Goal: Check status: Check status

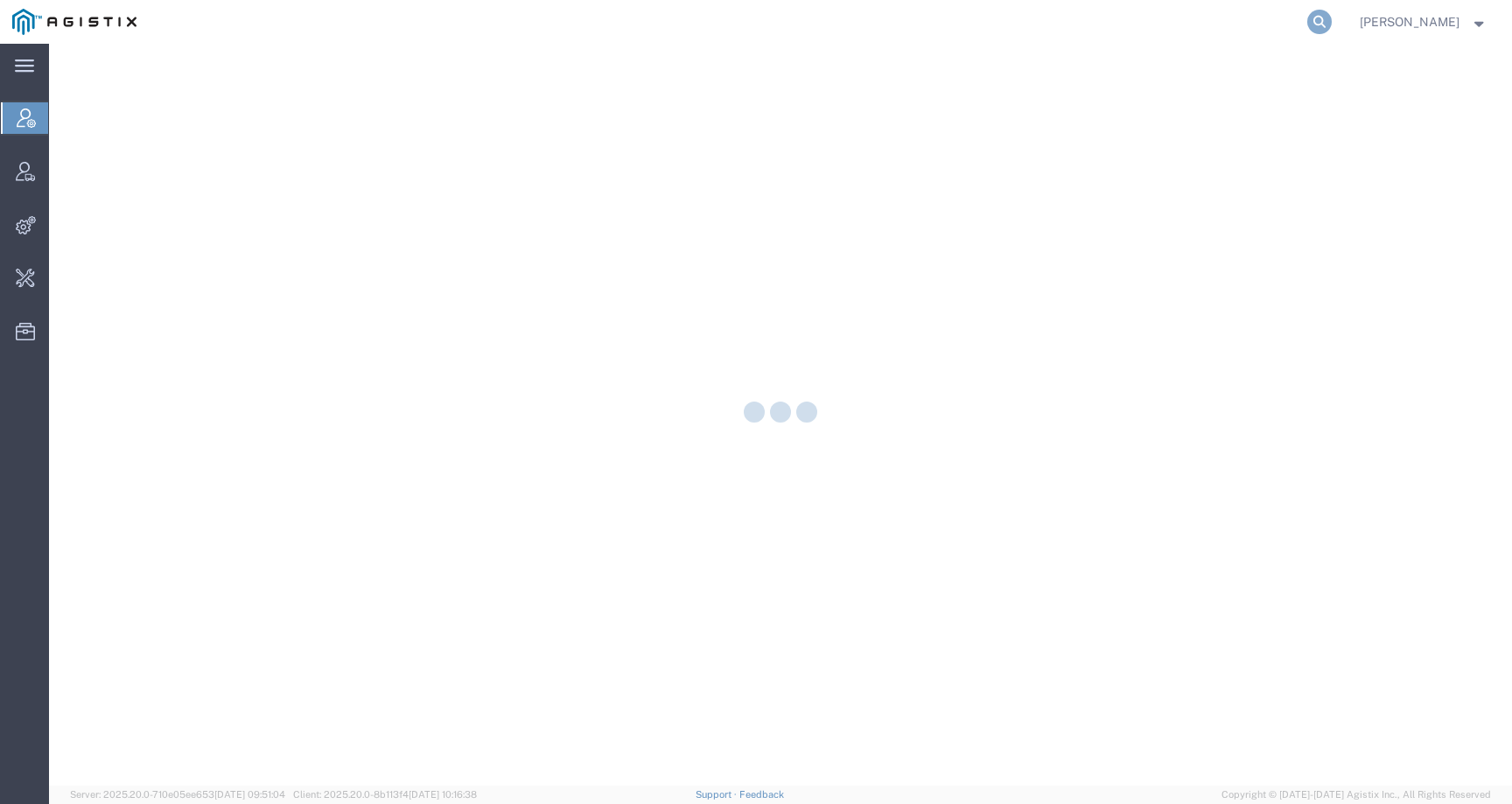
click at [1332, 24] on icon at bounding box center [1319, 21] width 24 height 24
click at [1307, 23] on input "search" at bounding box center [1042, 21] width 532 height 42
paste input "20251001051003"
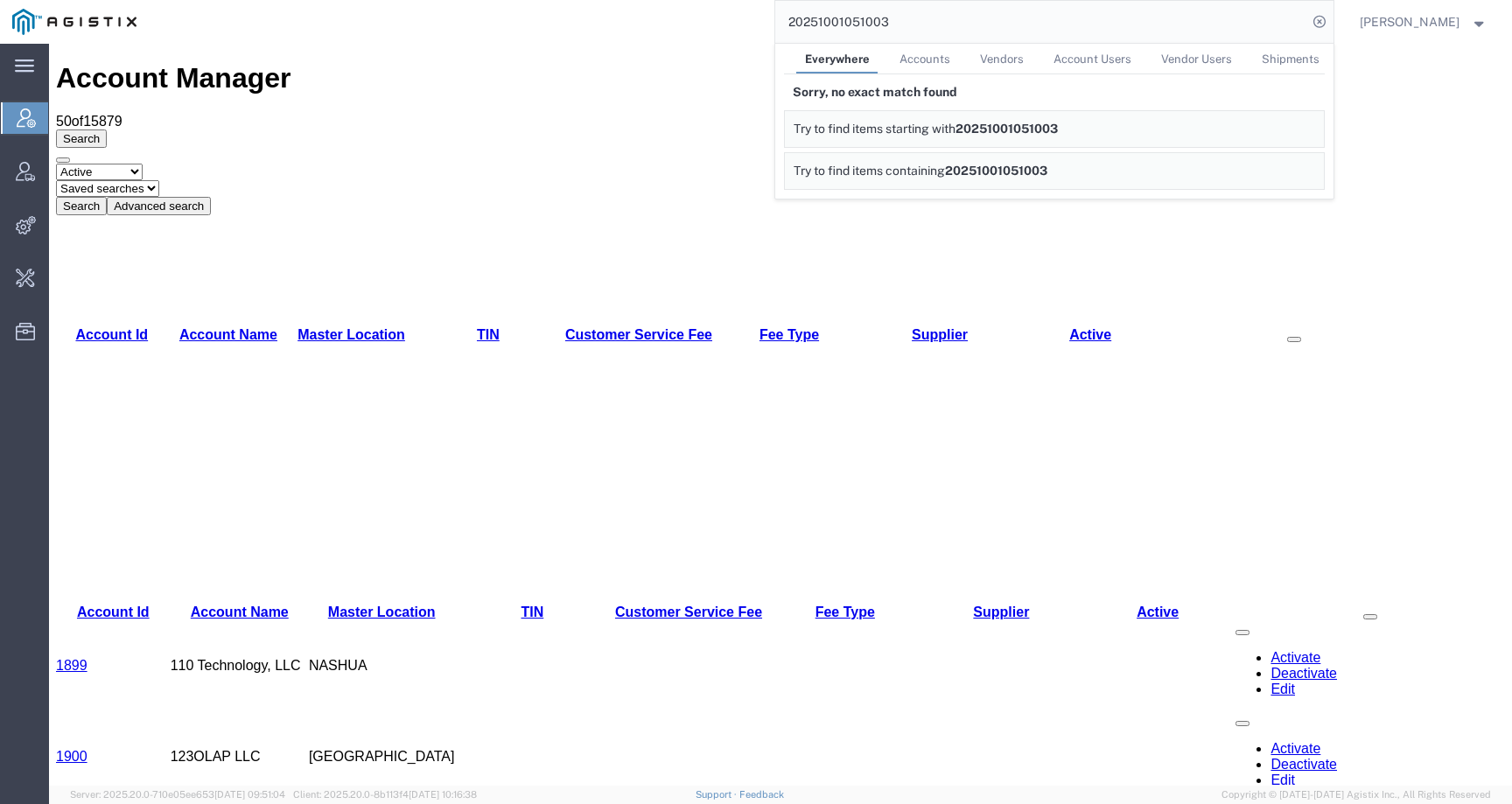
drag, startPoint x: 947, startPoint y: 24, endPoint x: 691, endPoint y: 23, distance: 256.0
click at [691, 23] on div "20251001051003 Everywhere Accounts Vendors Account Users Vendor Users Shipments…" at bounding box center [740, 21] width 1185 height 44
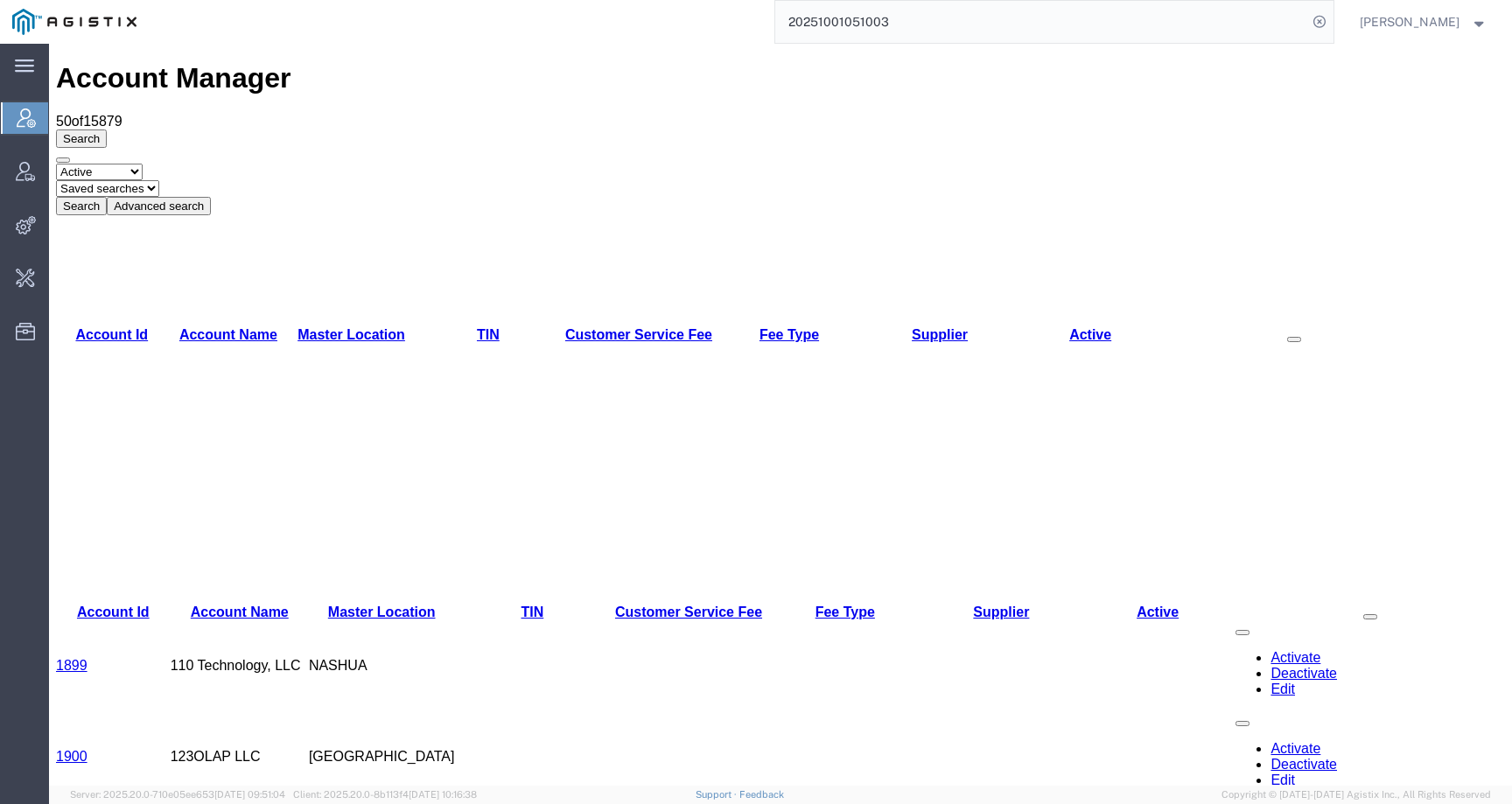
paste input "0005569"
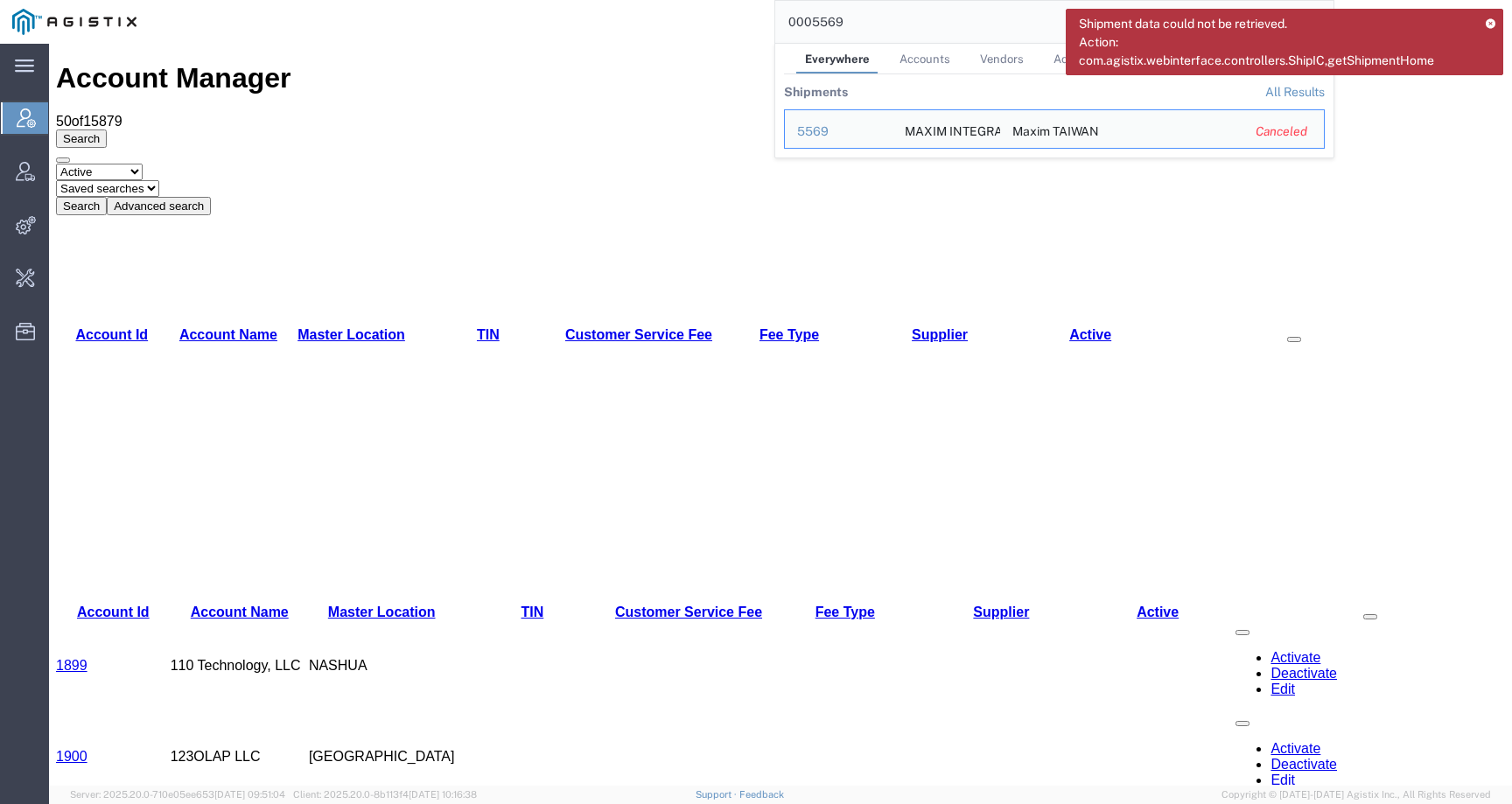
drag, startPoint x: 873, startPoint y: 24, endPoint x: 722, endPoint y: 13, distance: 151.4
click at [722, 13] on div "0005569 Everywhere Accounts Vendors Account Users Vendor Users Shipments Shipme…" at bounding box center [740, 21] width 1185 height 44
paste input "20251001040800"
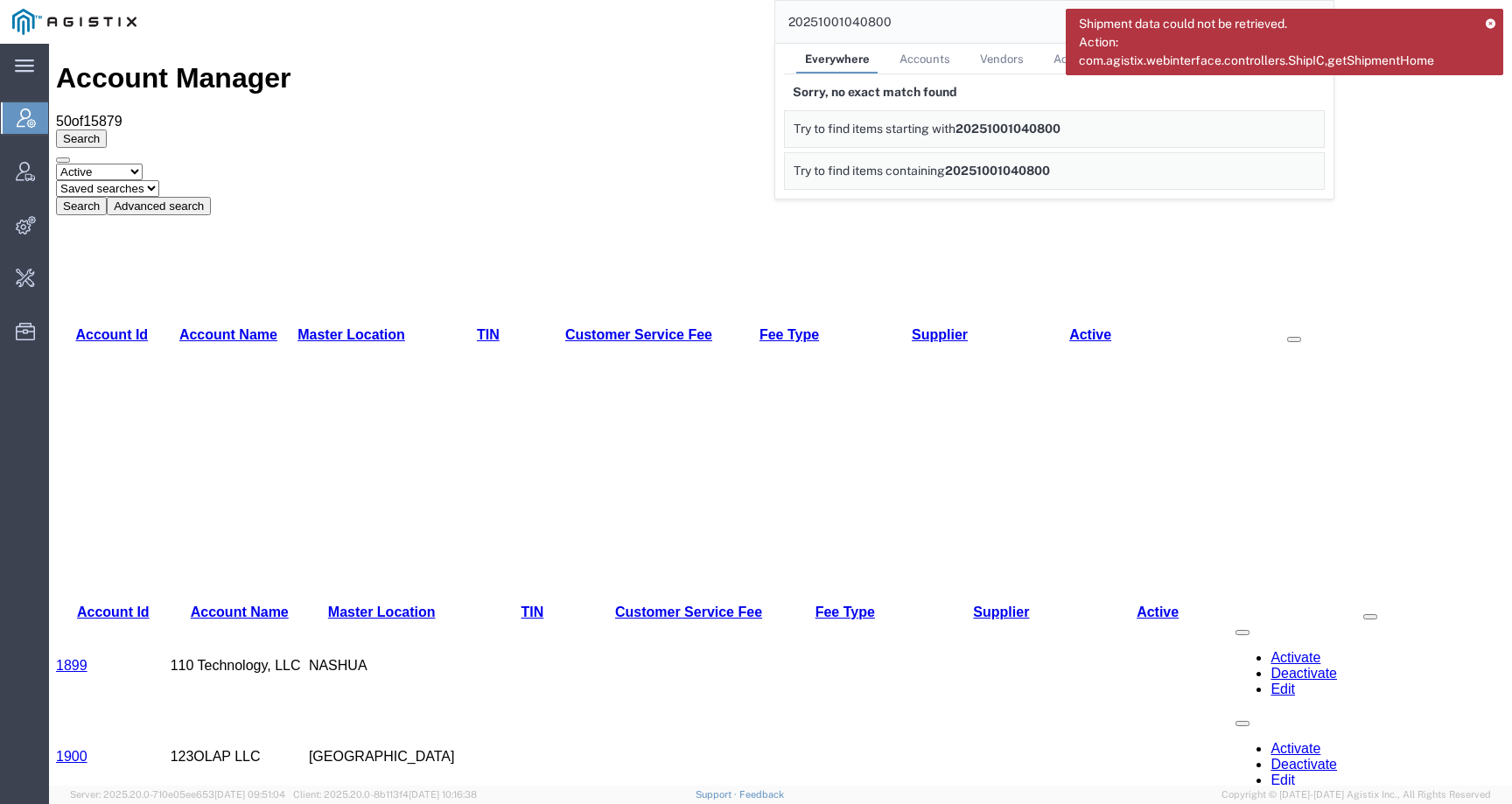
drag, startPoint x: 931, startPoint y: 24, endPoint x: 722, endPoint y: 23, distance: 209.0
click at [722, 23] on div "20251001040800 Everywhere Accounts Vendors Account Users Vendor Users Shipments…" at bounding box center [740, 21] width 1185 height 44
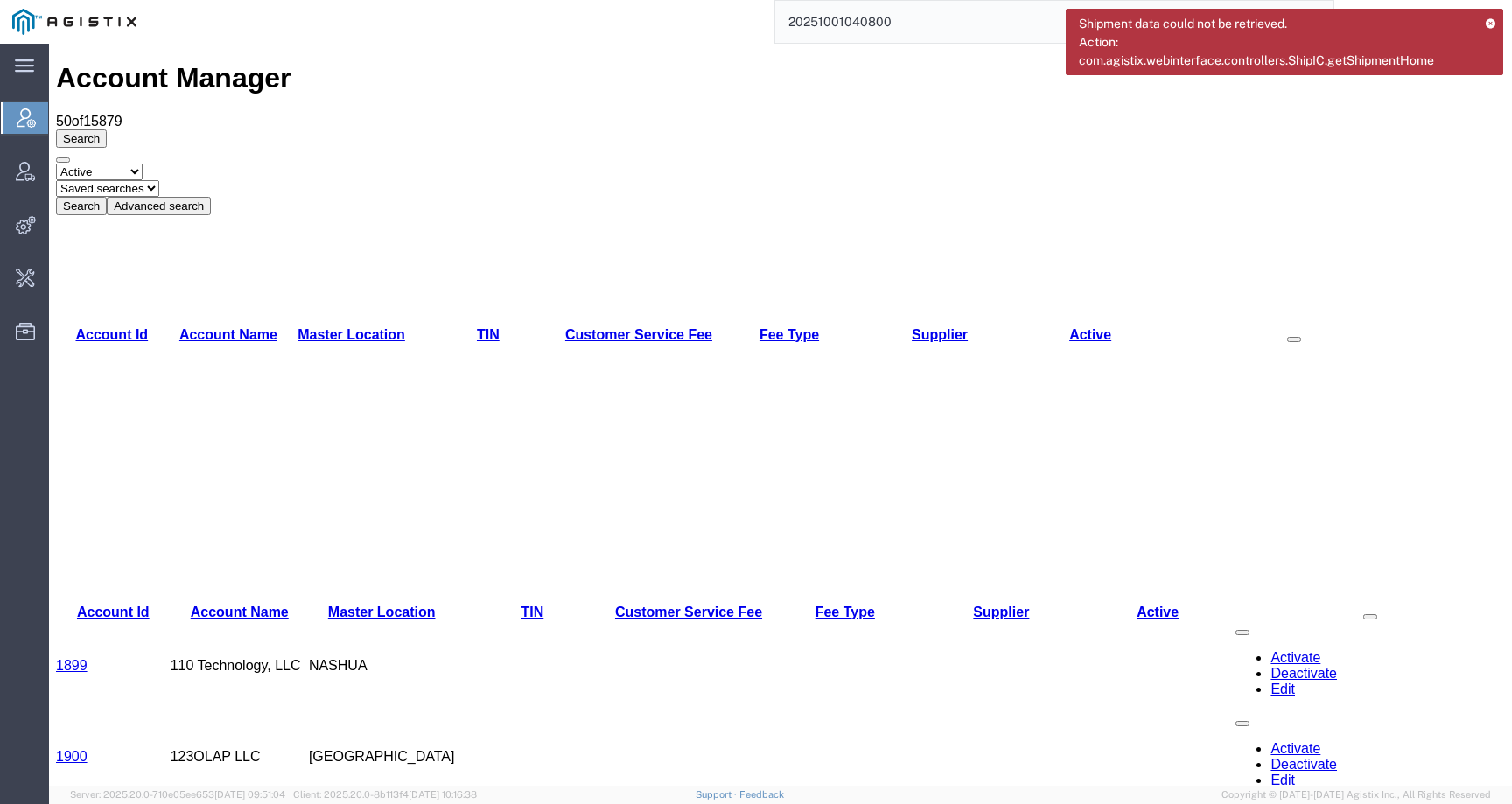
paste input "0017257"
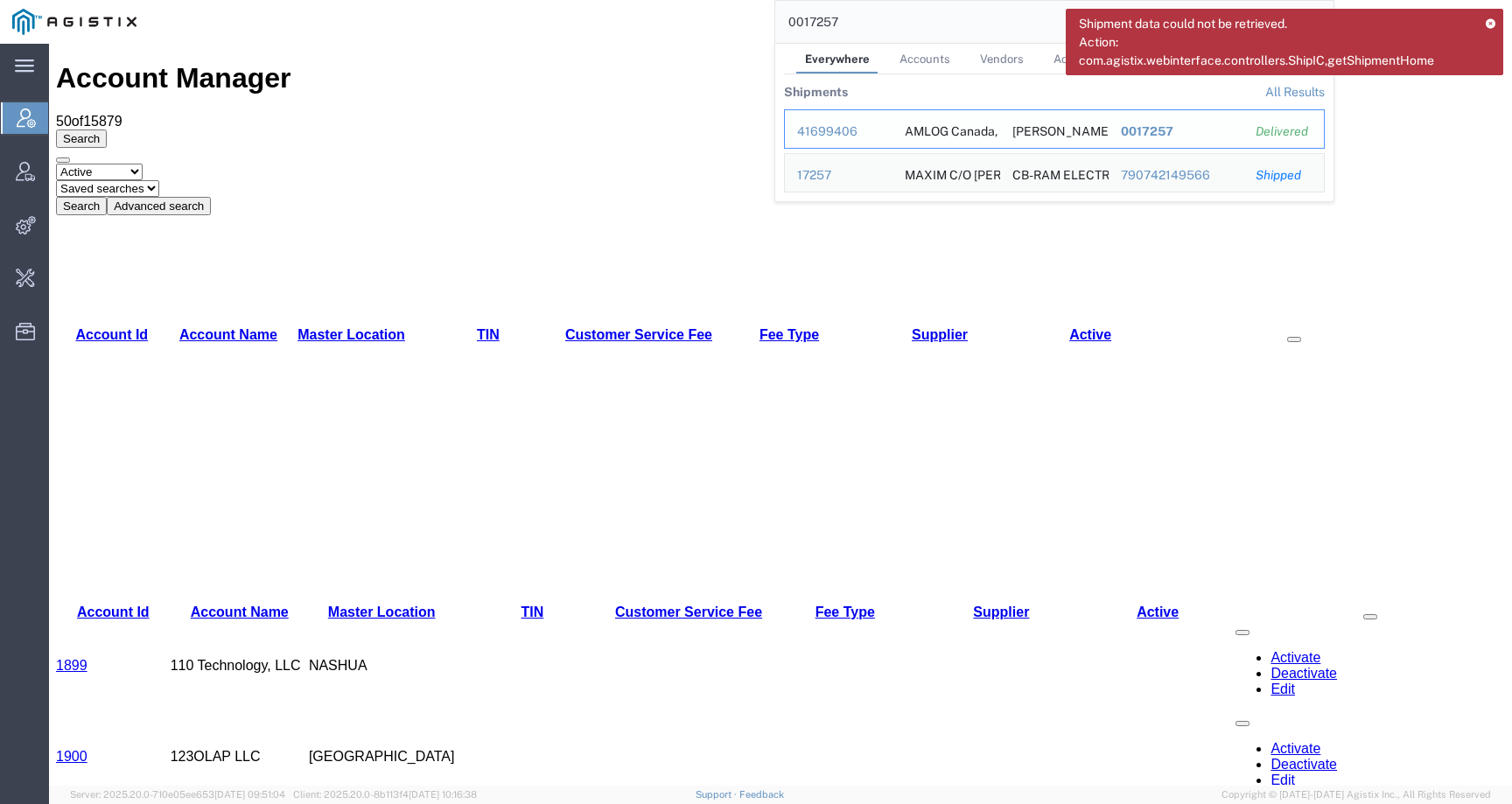
click at [838, 132] on div "41699406" at bounding box center [839, 132] width 83 height 19
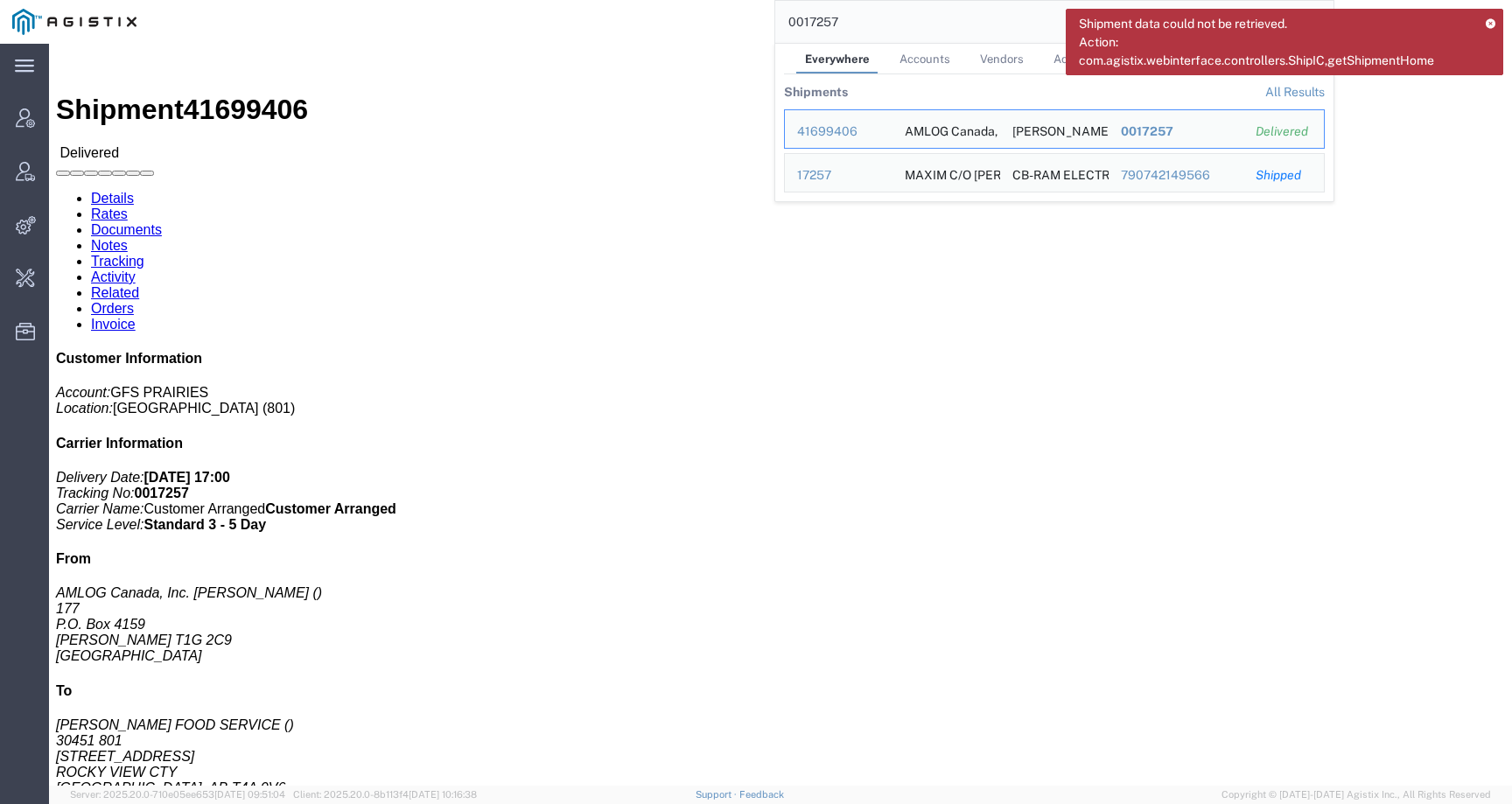
drag, startPoint x: 893, startPoint y: 20, endPoint x: 762, endPoint y: 19, distance: 131.0
click at [762, 19] on div "0017257 Everywhere Accounts Vendors Account Users Vendor Users Shipments Shipme…" at bounding box center [740, 21] width 1185 height 44
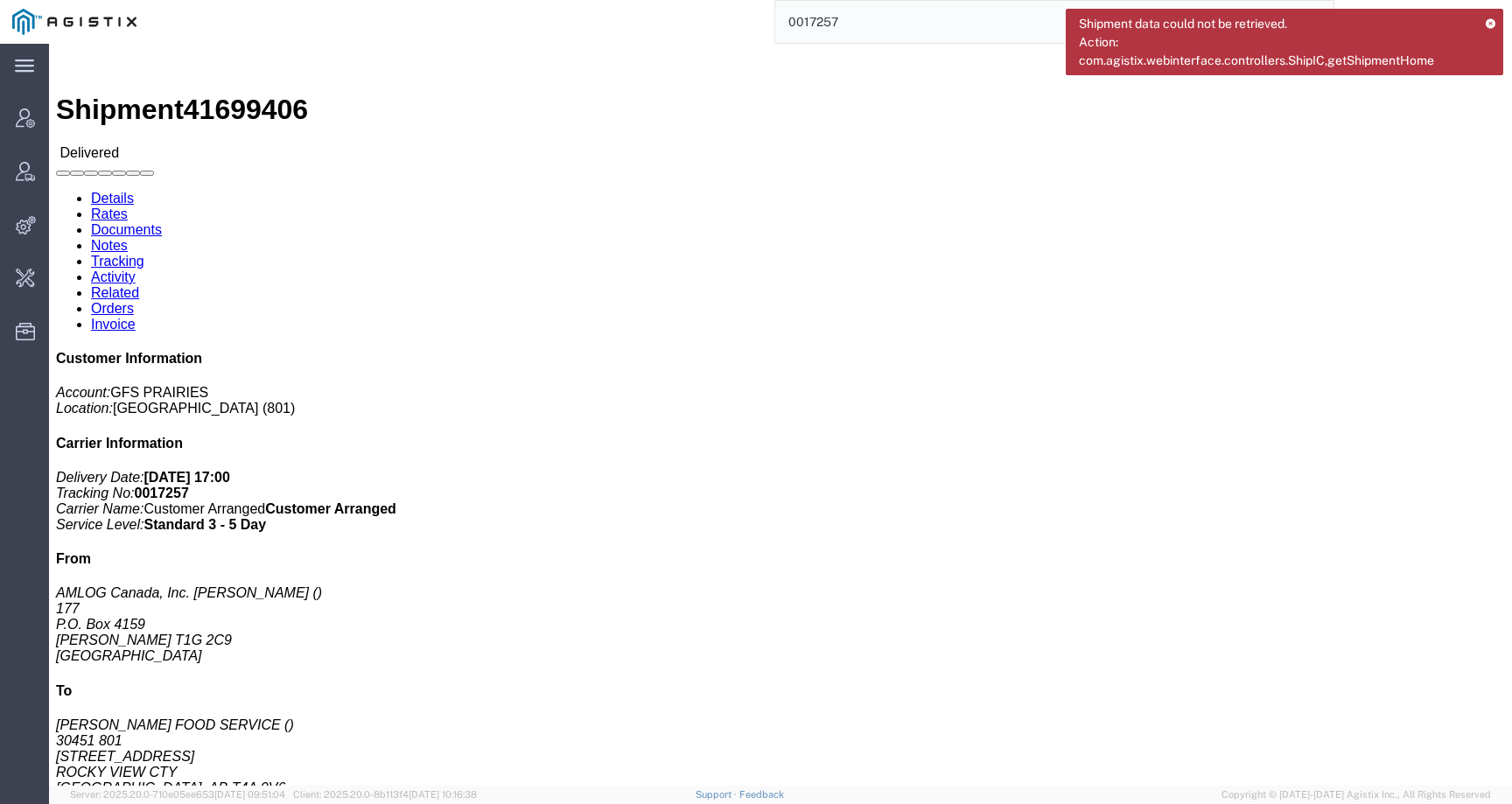
paste input "20892517096"
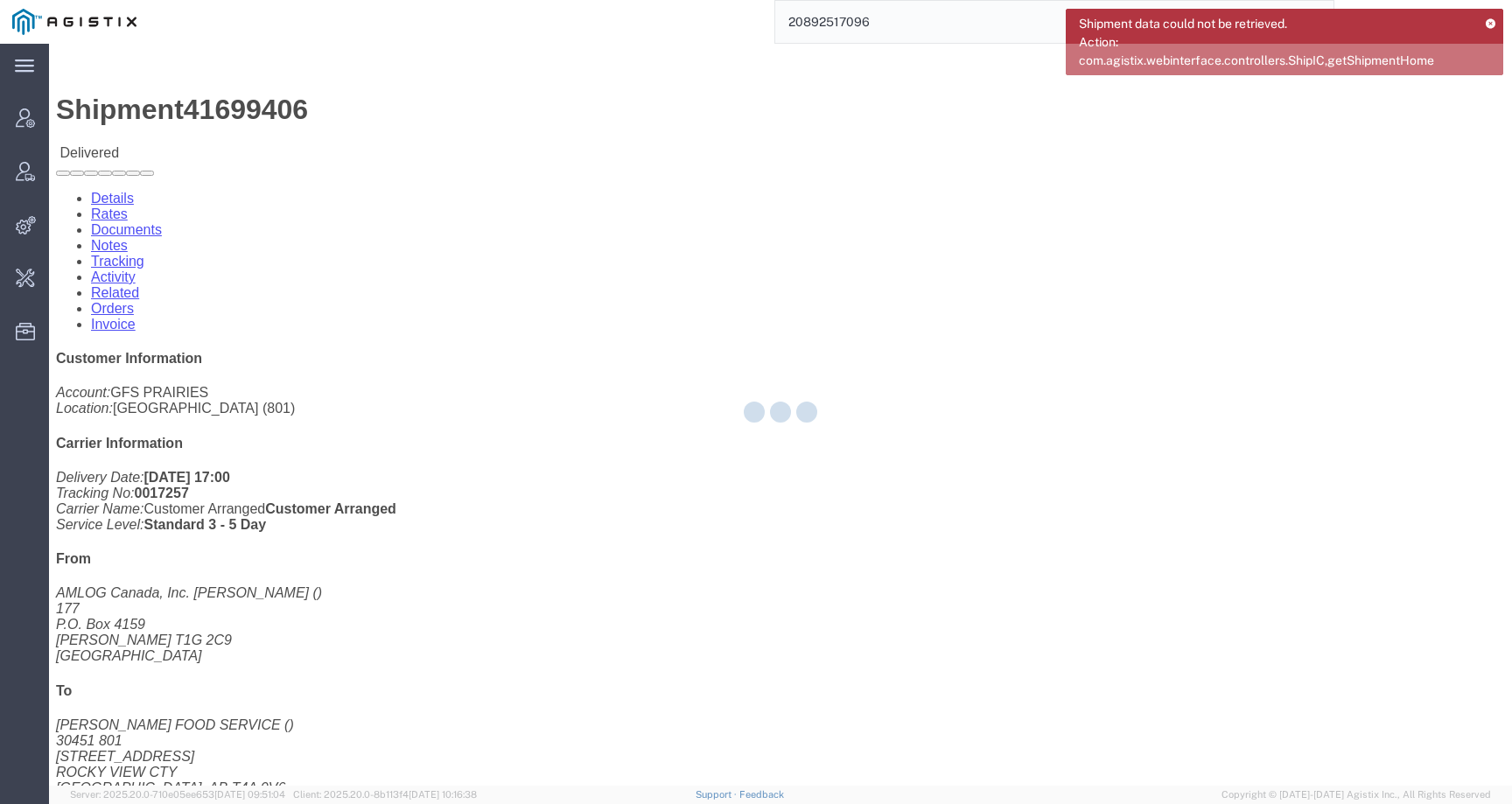
click at [1492, 24] on icon at bounding box center [1490, 23] width 12 height 9
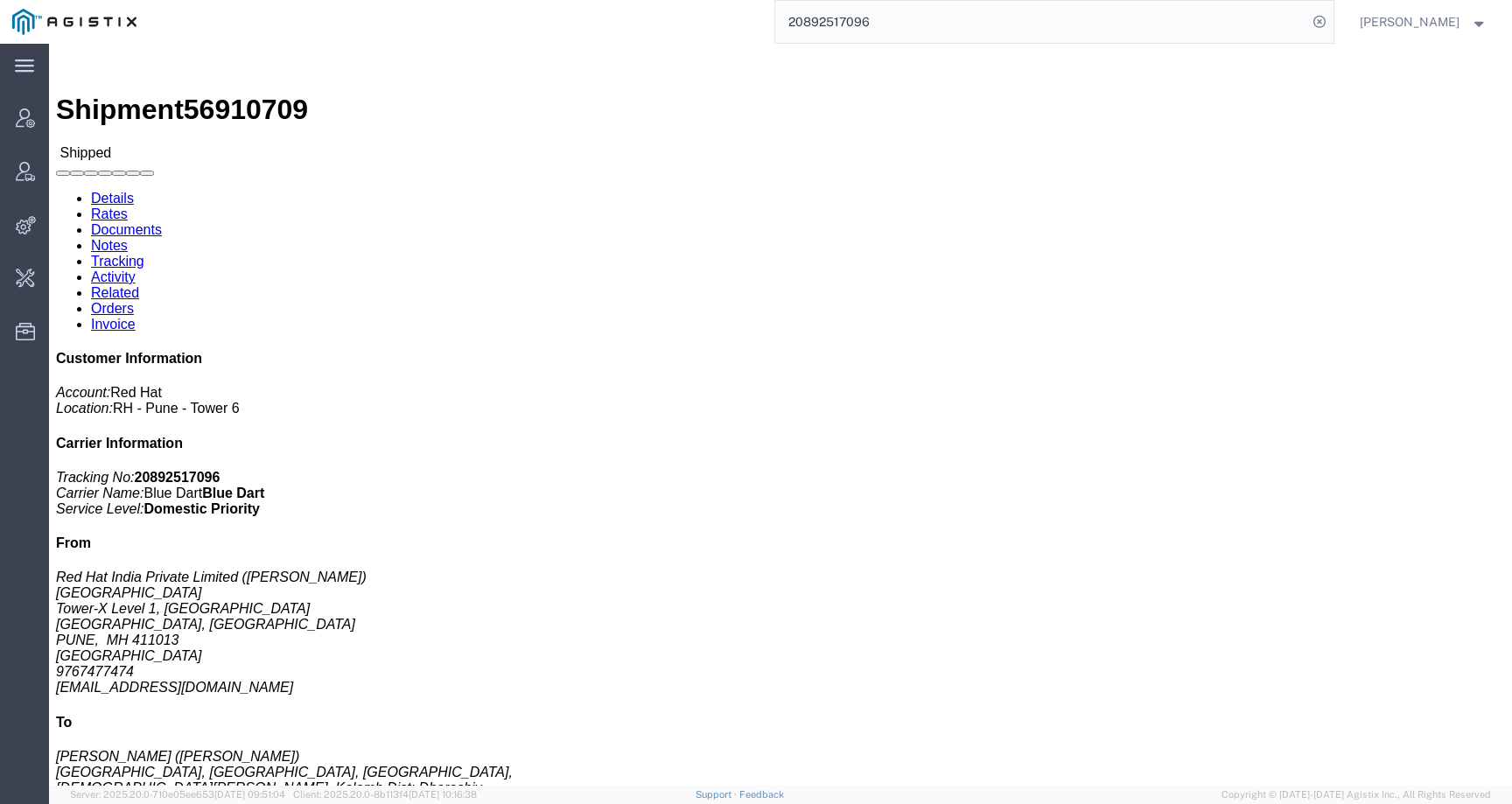
click link "Activity"
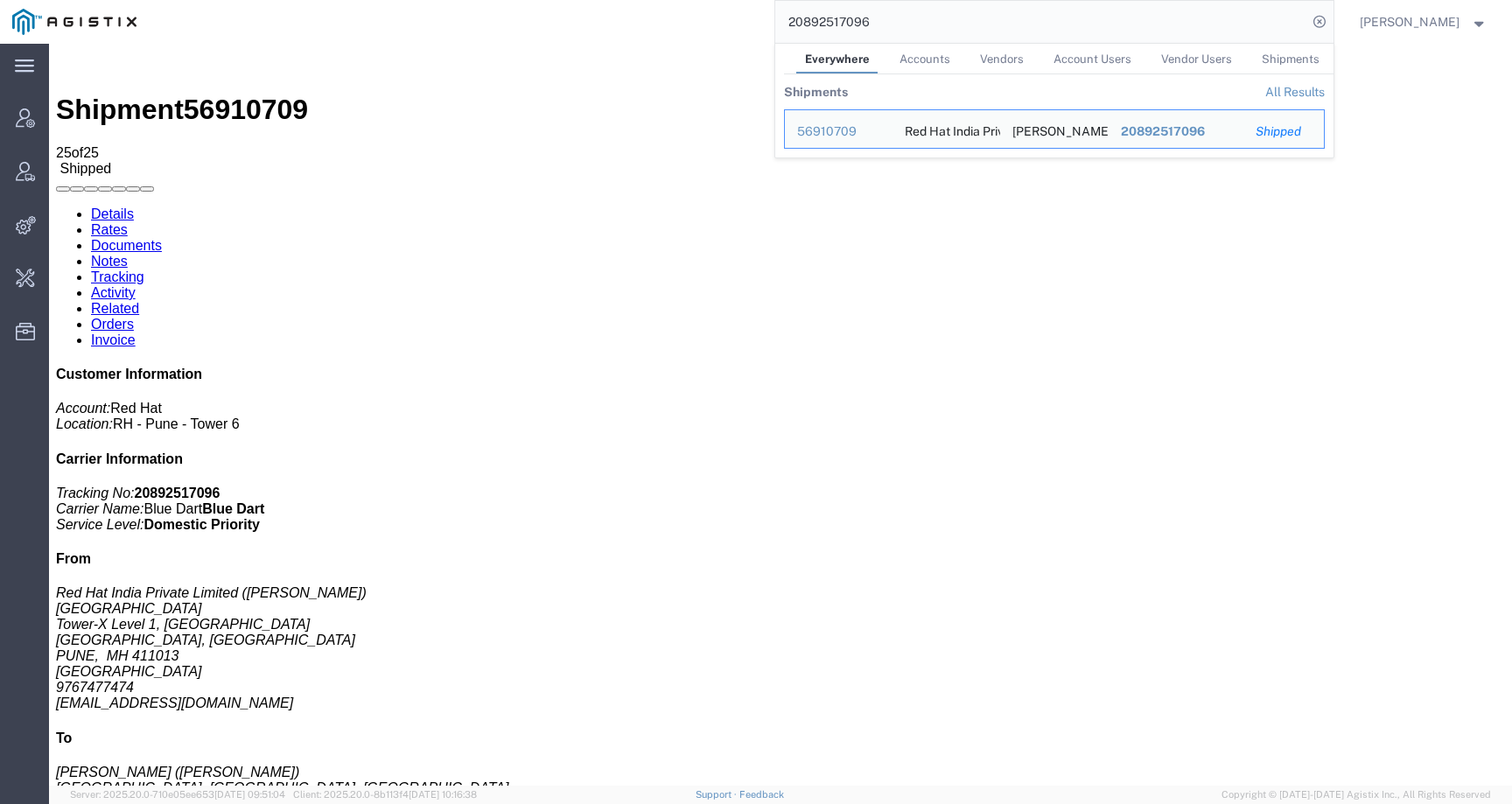
drag, startPoint x: 895, startPoint y: 19, endPoint x: 661, endPoint y: 19, distance: 234.0
click at [661, 19] on div "20892517096 Everywhere Accounts Vendors Account Users Vendor Users Shipments Sh…" at bounding box center [740, 21] width 1185 height 44
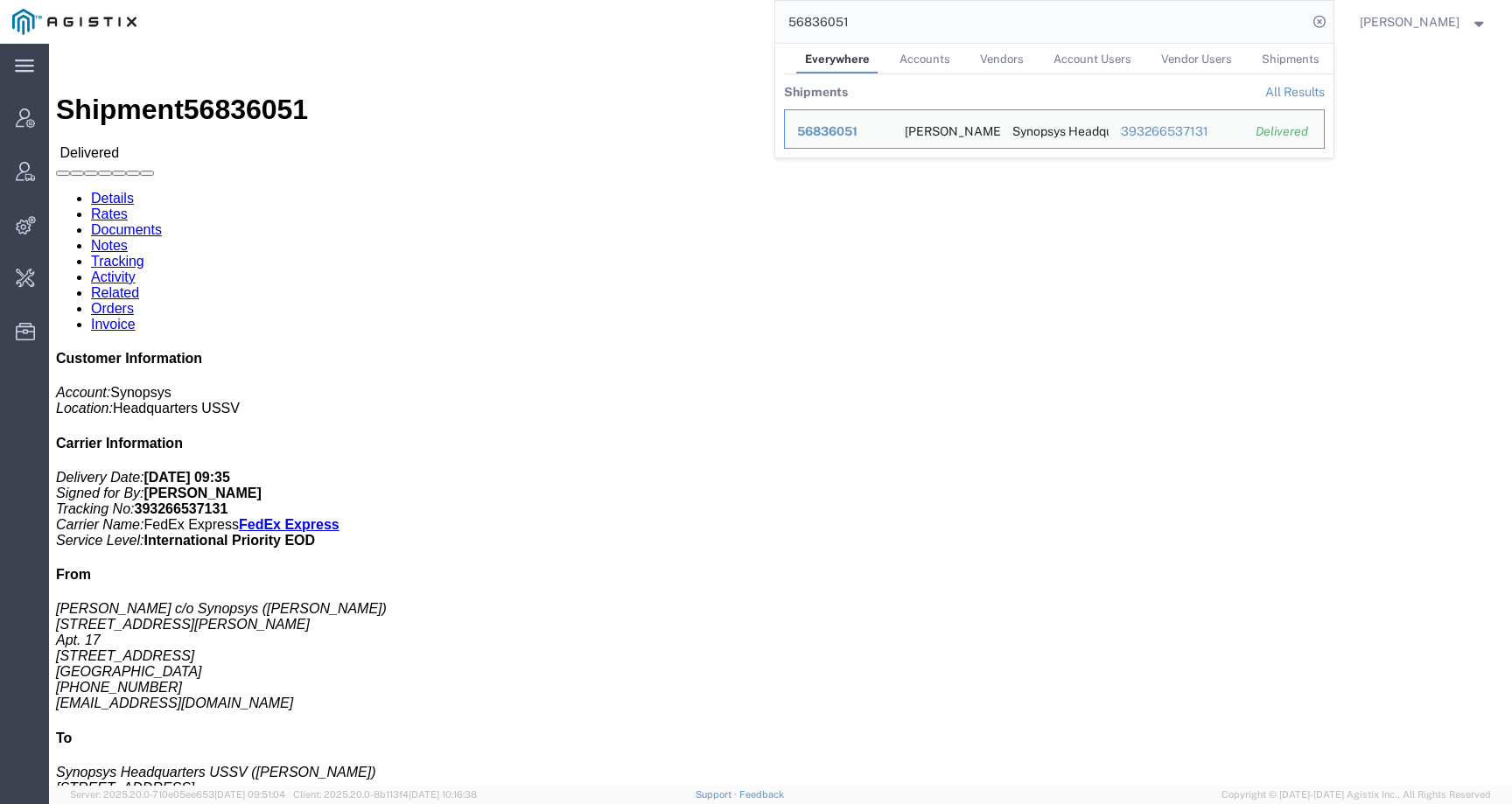
drag, startPoint x: 954, startPoint y: 35, endPoint x: 727, endPoint y: 5, distance: 229.0
click at [727, 5] on div "56836051 Everywhere Accounts Vendors Account Users Vendor Users Shipments Shipm…" at bounding box center [740, 21] width 1185 height 44
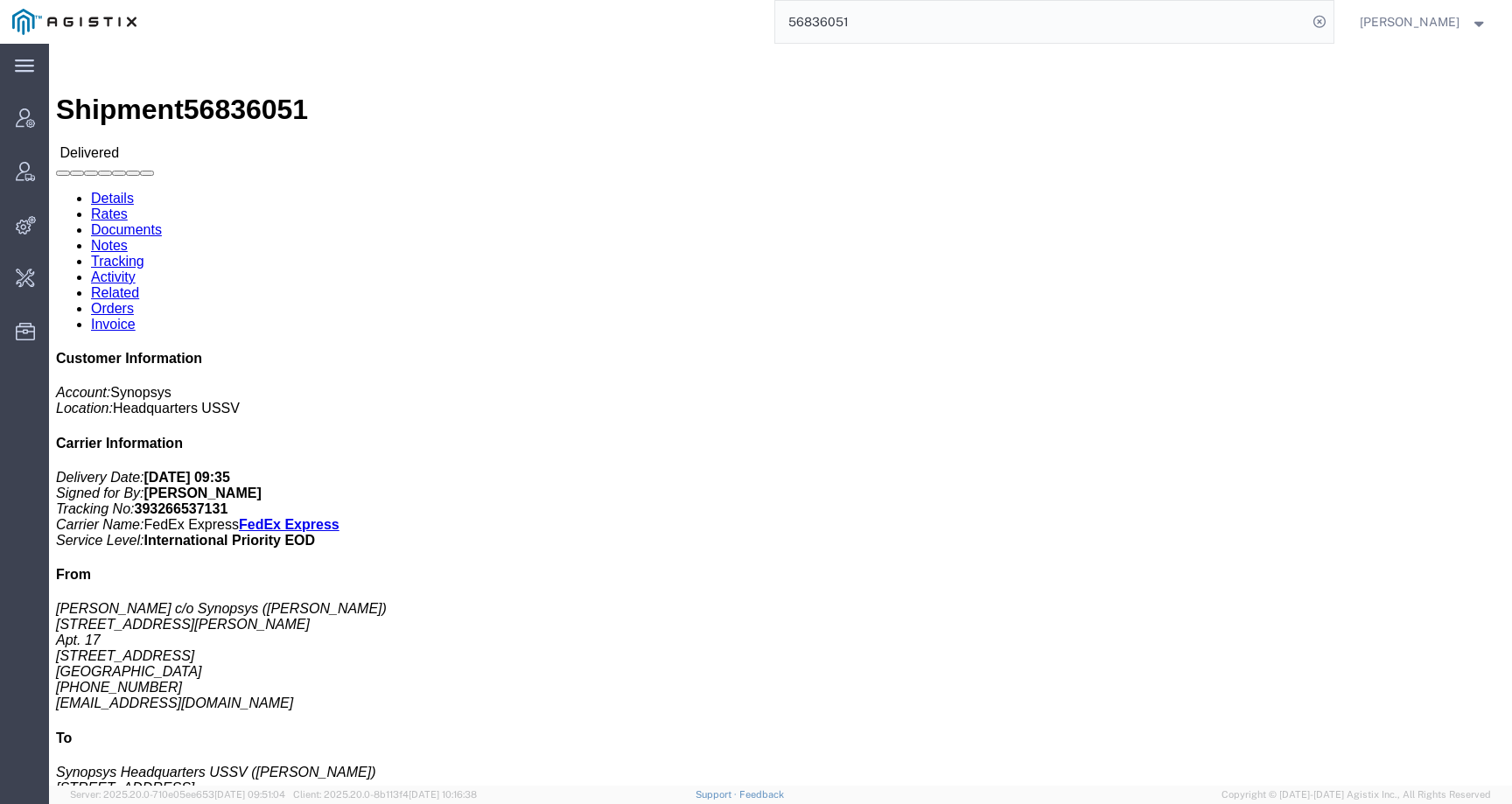
paste input "642910"
type input "56642910"
